Goal: Obtain resource: Obtain resource

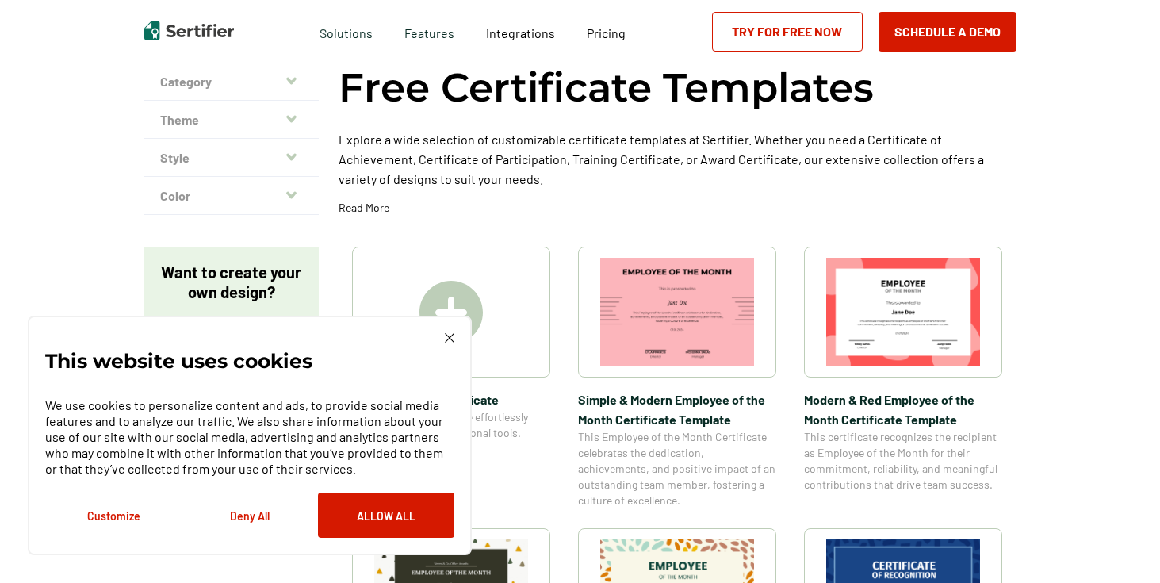
scroll to position [105, 0]
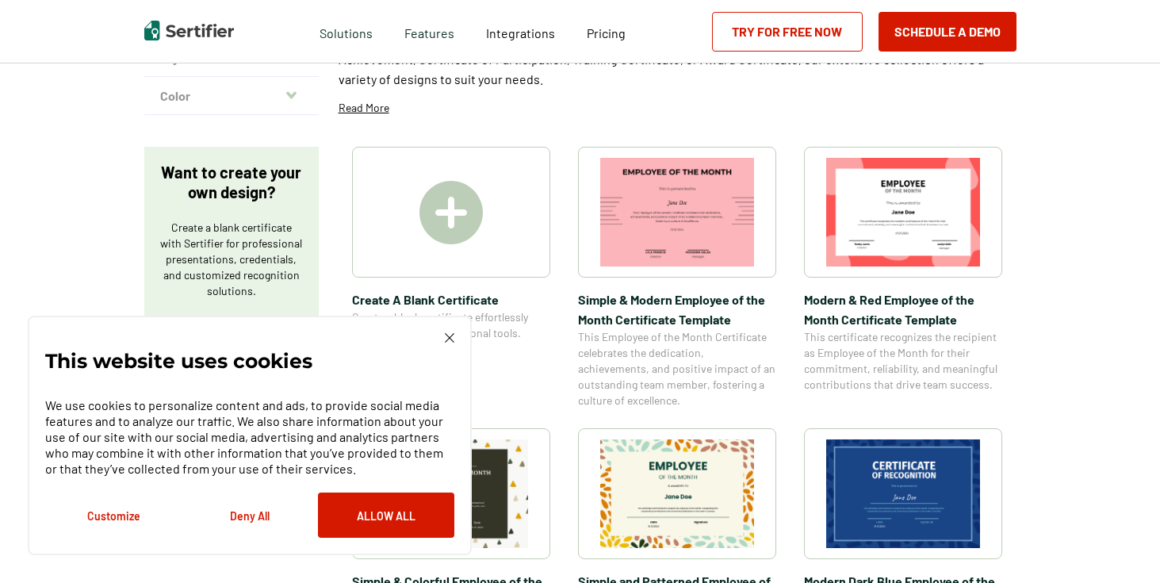
scroll to position [232, 0]
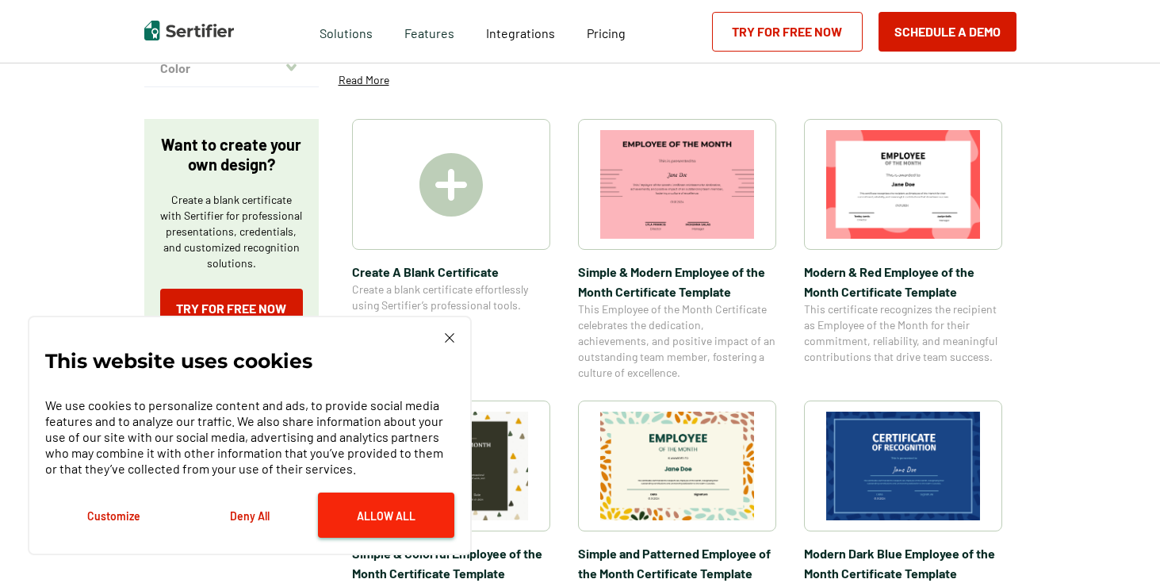
click at [387, 507] on button "Allow All" at bounding box center [386, 515] width 136 height 45
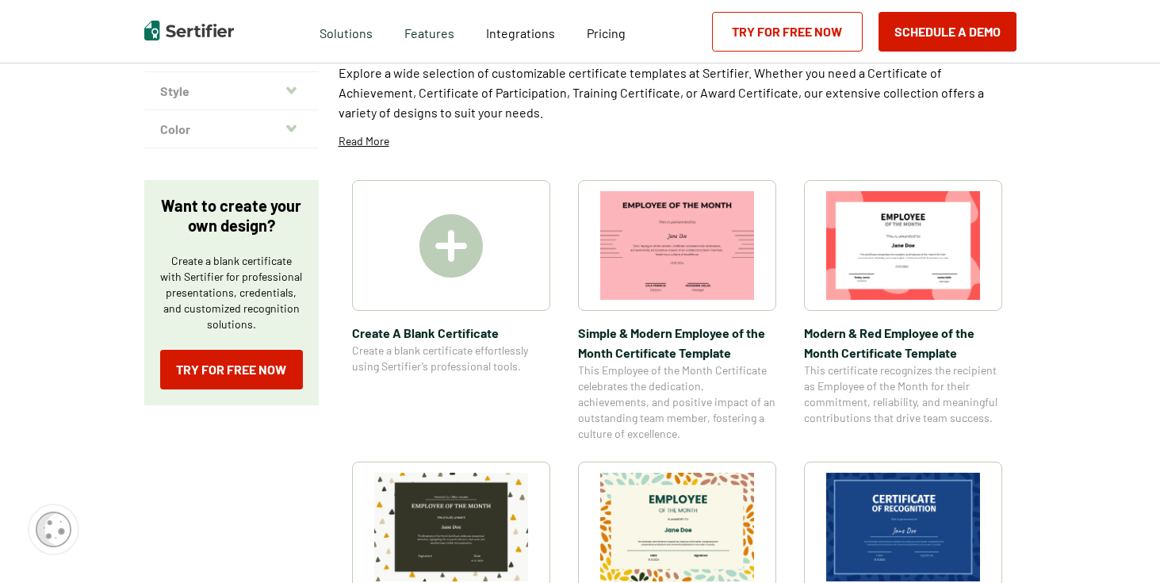
scroll to position [167, 0]
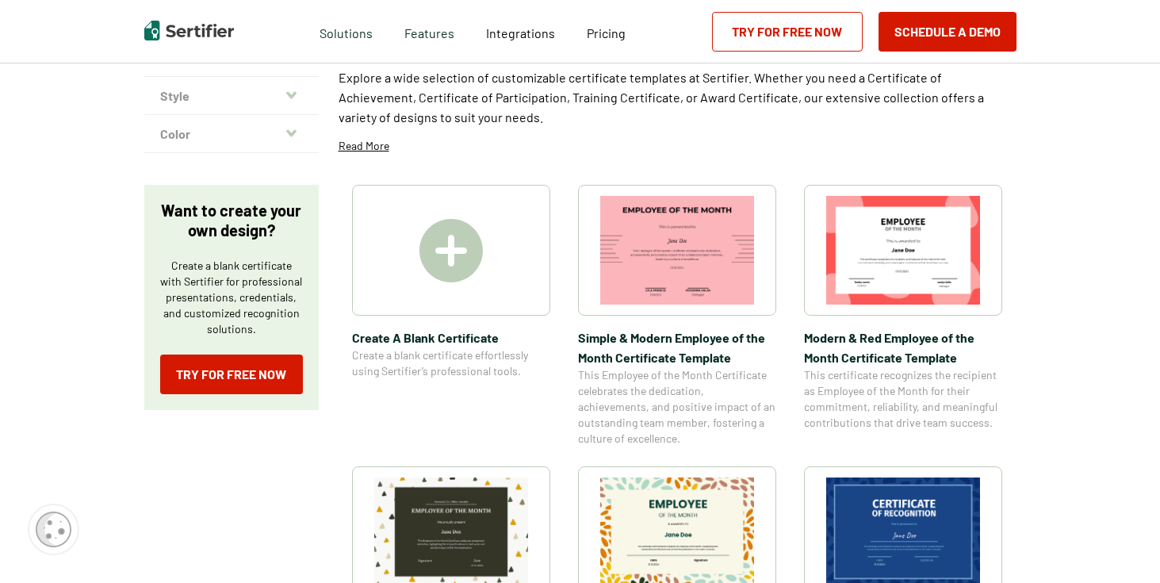
click at [463, 278] on img at bounding box center [451, 250] width 63 height 63
click at [629, 220] on img at bounding box center [677, 250] width 154 height 109
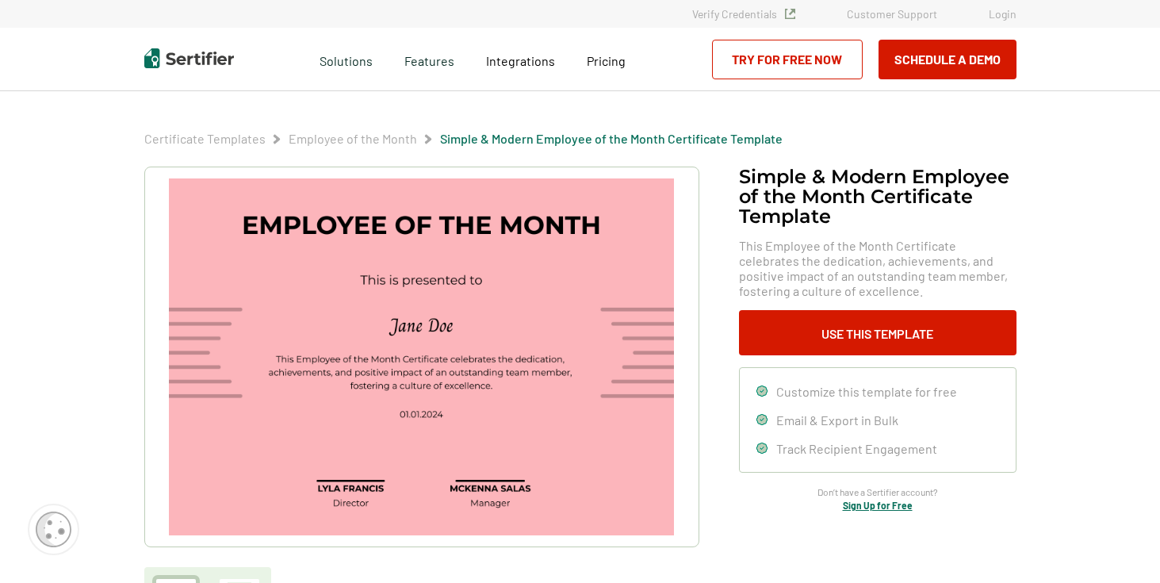
scroll to position [167, 0]
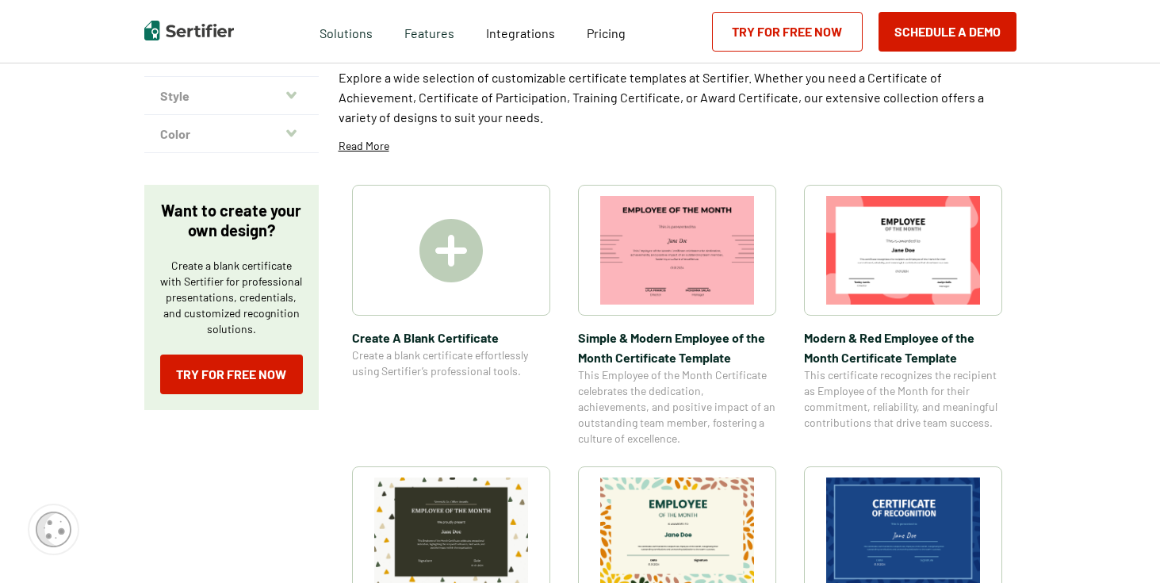
click at [453, 259] on img at bounding box center [451, 250] width 63 height 63
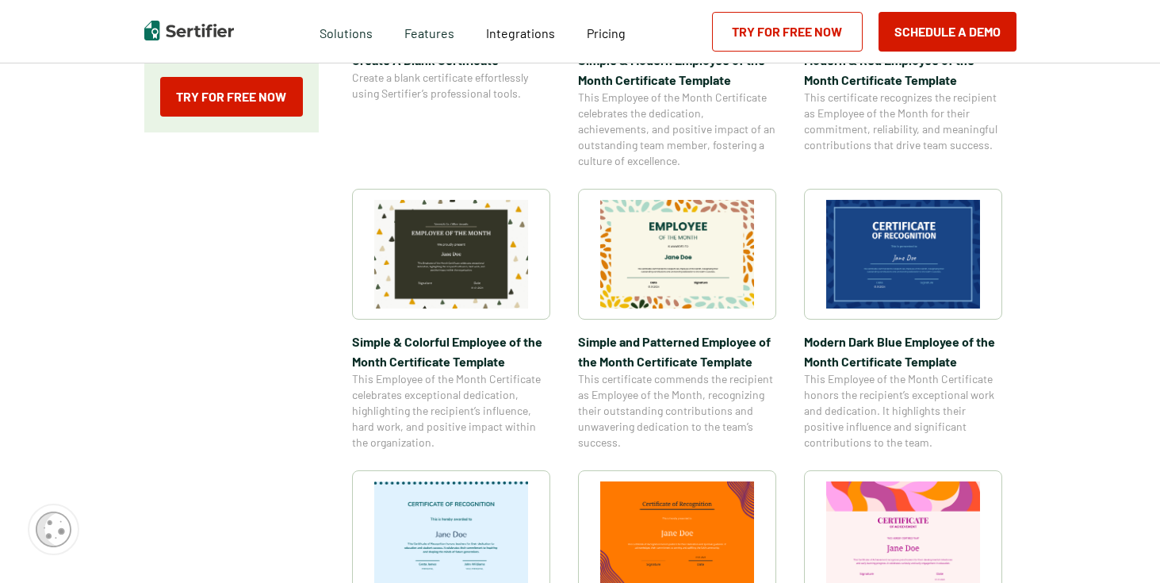
scroll to position [443, 0]
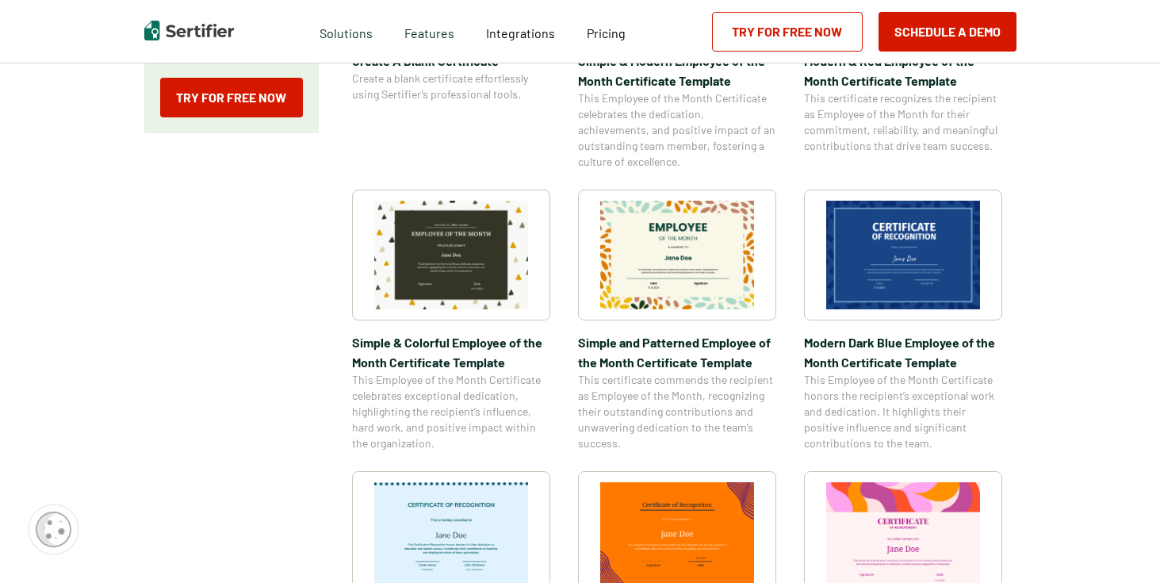
click at [896, 261] on img at bounding box center [904, 255] width 154 height 109
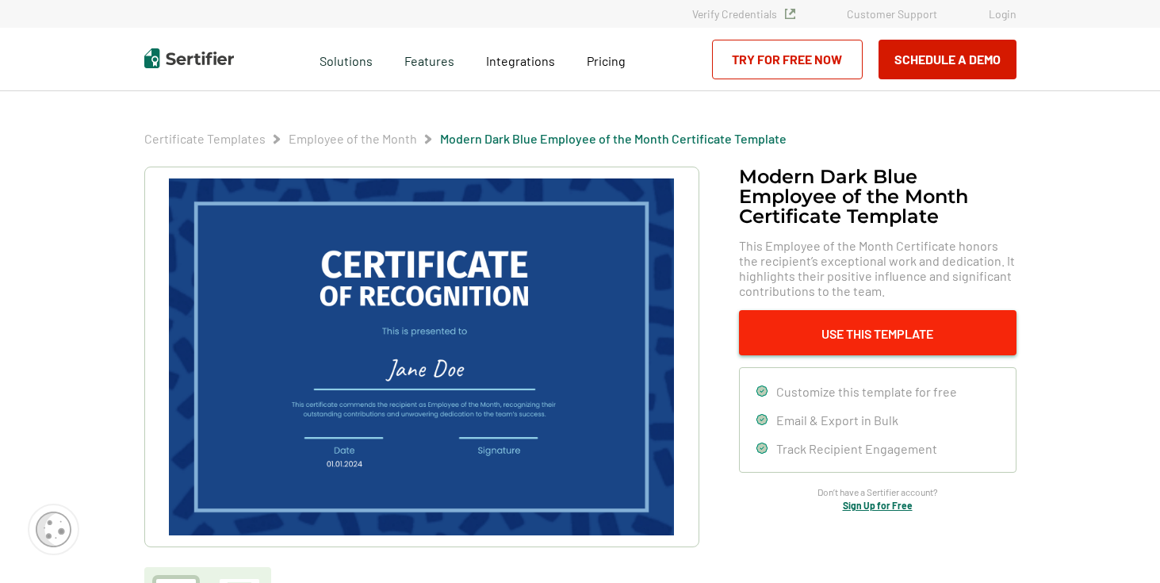
click at [803, 350] on button "Use This Template" at bounding box center [878, 332] width 278 height 45
click at [800, 343] on button "Use This Template" at bounding box center [878, 332] width 278 height 45
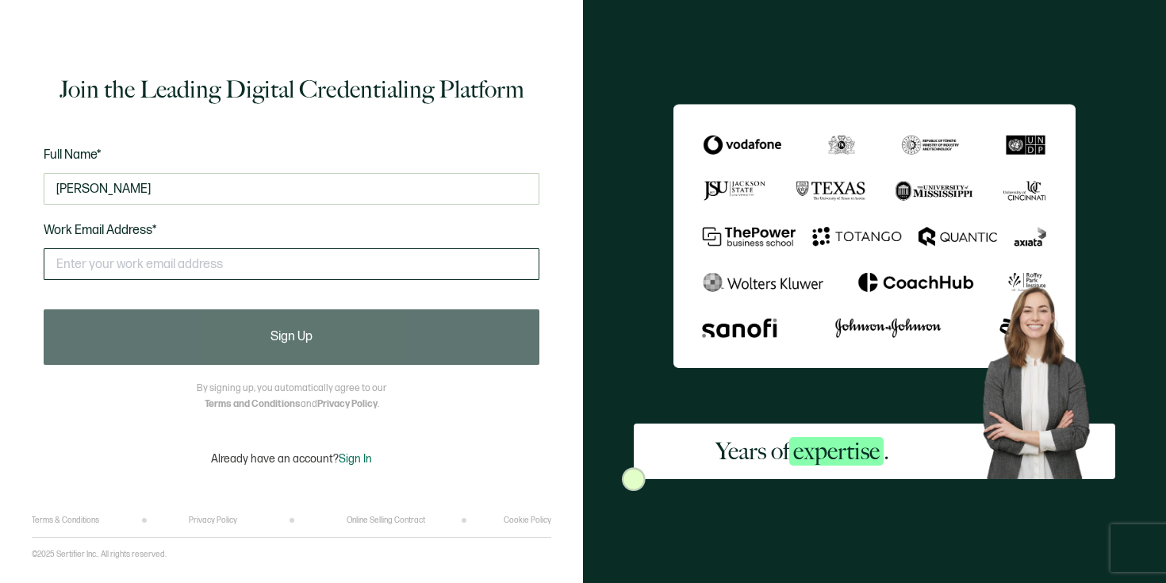
type input "[PERSON_NAME]"
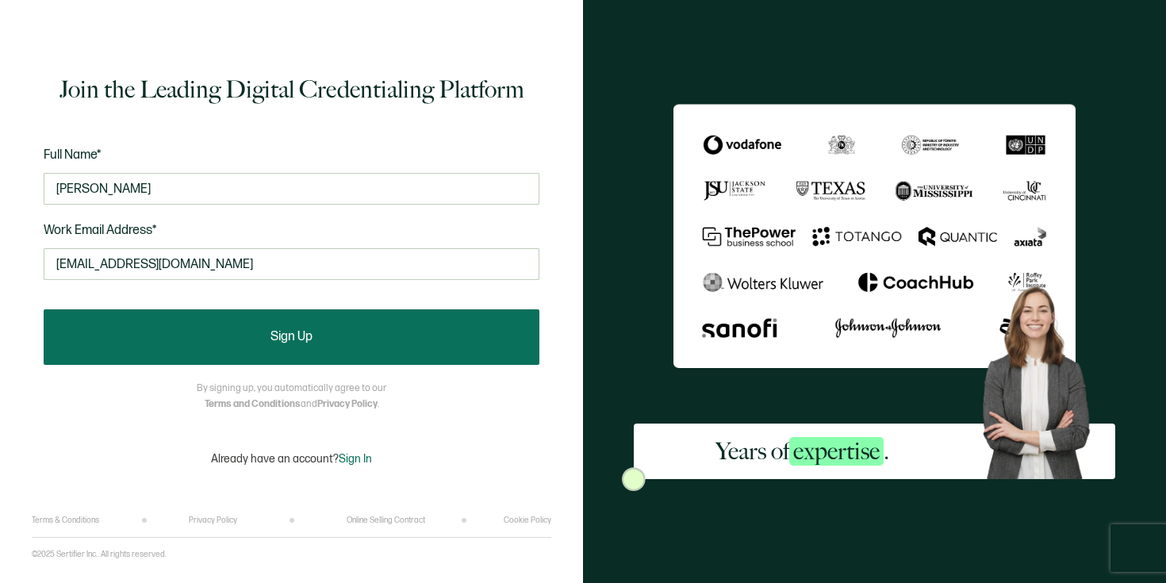
click at [278, 333] on span "Sign Up" at bounding box center [291, 337] width 42 height 13
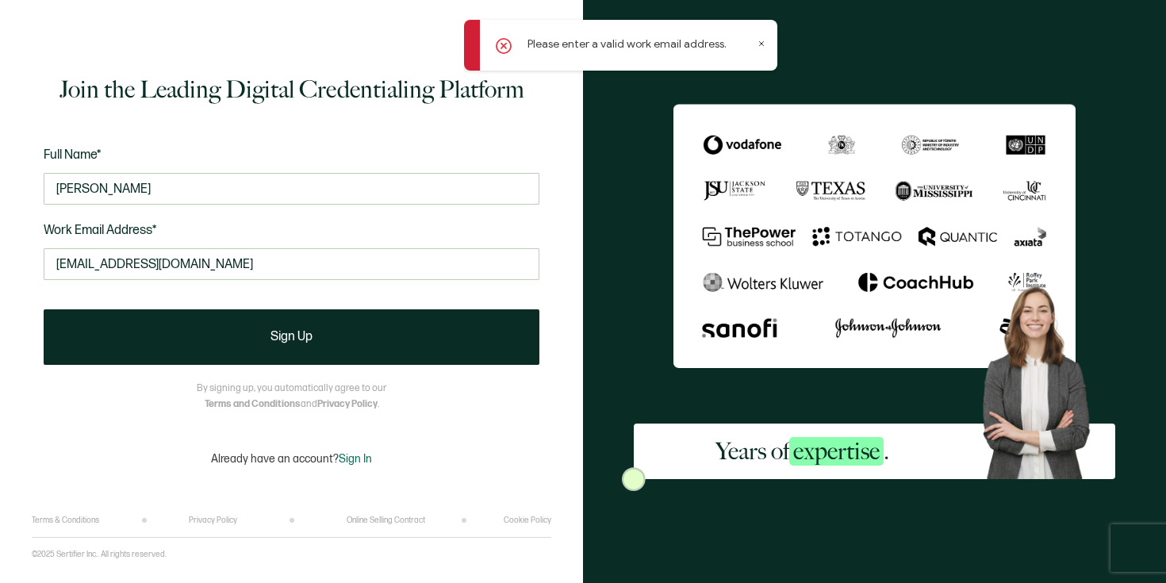
drag, startPoint x: 200, startPoint y: 270, endPoint x: 0, endPoint y: 255, distance: 200.5
click at [0, 255] on div "Join the Leading Digital Credentialing Platform Full Name* [PERSON_NAME] Work E…" at bounding box center [291, 291] width 583 height 583
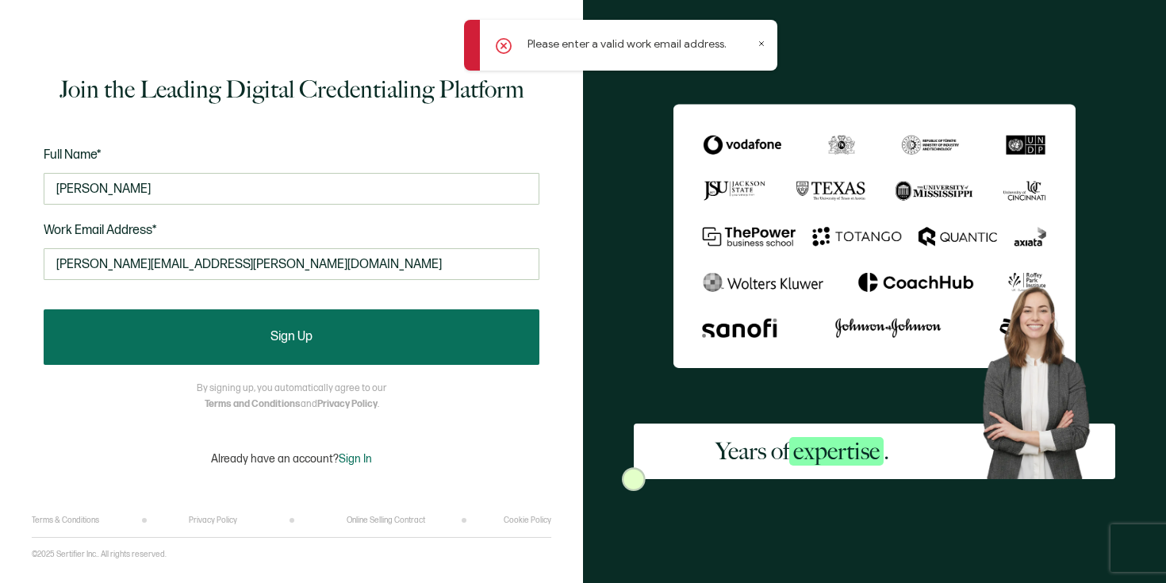
type input "[PERSON_NAME][EMAIL_ADDRESS][PERSON_NAME][DOMAIN_NAME]"
click at [71, 342] on button "Sign Up" at bounding box center [292, 337] width 496 height 56
